Goal: Navigation & Orientation: Find specific page/section

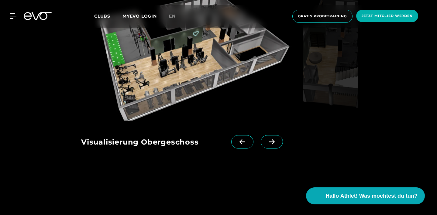
scroll to position [818, 0]
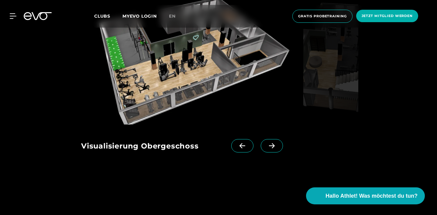
click at [272, 153] on span at bounding box center [272, 145] width 22 height 13
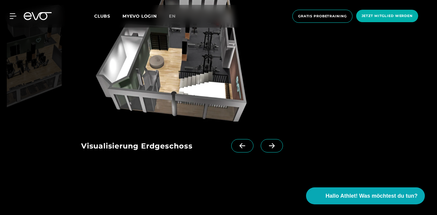
click at [243, 149] on icon at bounding box center [242, 145] width 11 height 5
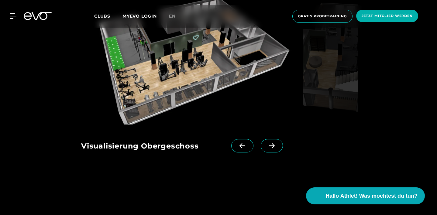
click at [283, 153] on span at bounding box center [272, 145] width 22 height 13
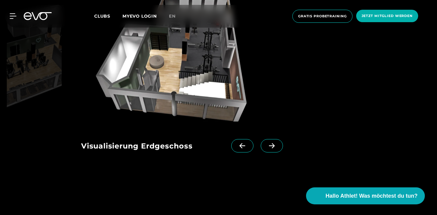
click at [283, 153] on span at bounding box center [272, 145] width 22 height 13
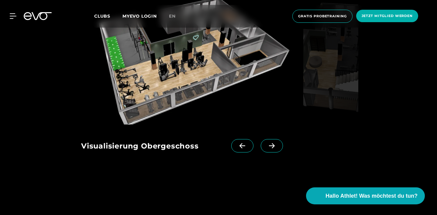
click at [241, 153] on span at bounding box center [242, 145] width 22 height 13
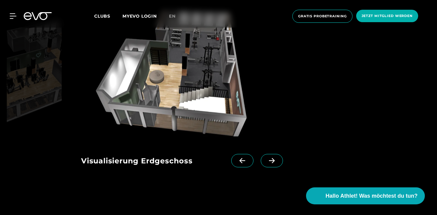
scroll to position [803, 0]
click at [246, 167] on span at bounding box center [242, 160] width 22 height 13
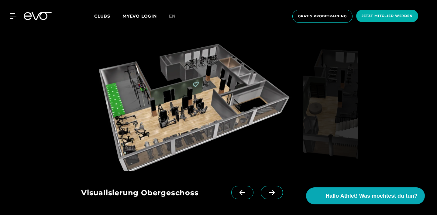
scroll to position [763, 0]
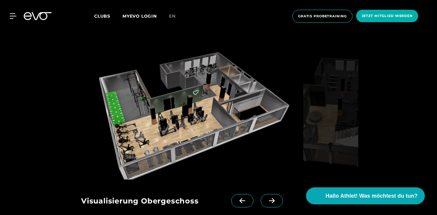
click at [91, 135] on img at bounding box center [191, 115] width 220 height 129
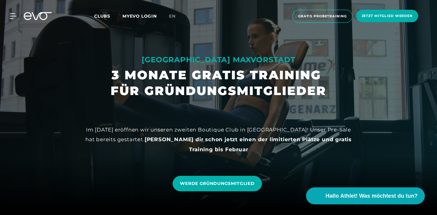
scroll to position [5, 0]
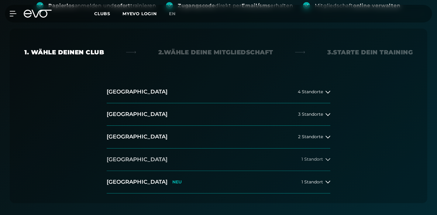
scroll to position [147, 0]
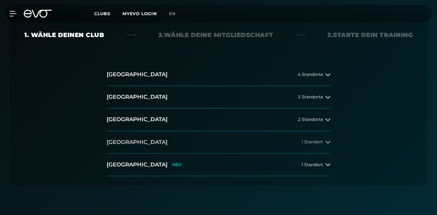
click at [235, 131] on button "[GEOGRAPHIC_DATA] 1 Standort" at bounding box center [219, 142] width 224 height 22
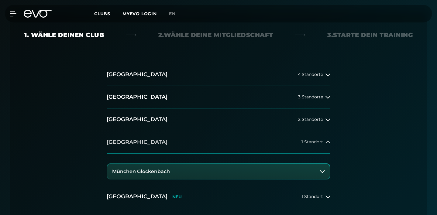
scroll to position [160, 0]
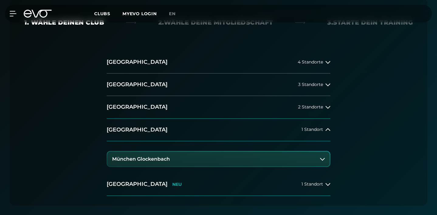
click at [227, 152] on button "München Glockenbach" at bounding box center [218, 159] width 222 height 15
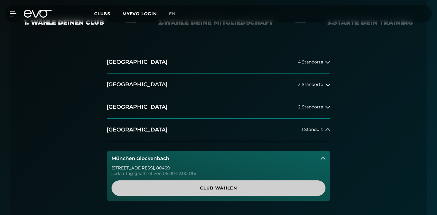
click at [222, 185] on span "Club wählen" at bounding box center [218, 188] width 199 height 6
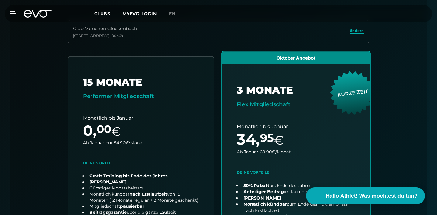
scroll to position [190, 0]
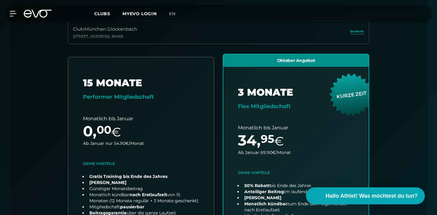
click at [107, 14] on span "Clubs" at bounding box center [102, 13] width 16 height 5
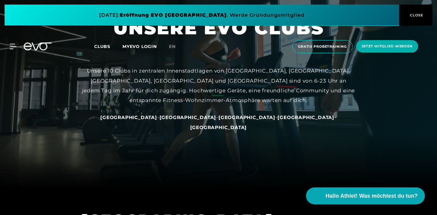
scroll to position [26, 0]
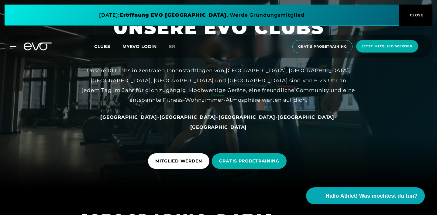
click at [277, 120] on span "[GEOGRAPHIC_DATA]" at bounding box center [305, 117] width 57 height 6
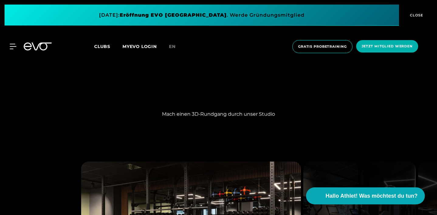
scroll to position [484, 0]
